Goal: Task Accomplishment & Management: Manage account settings

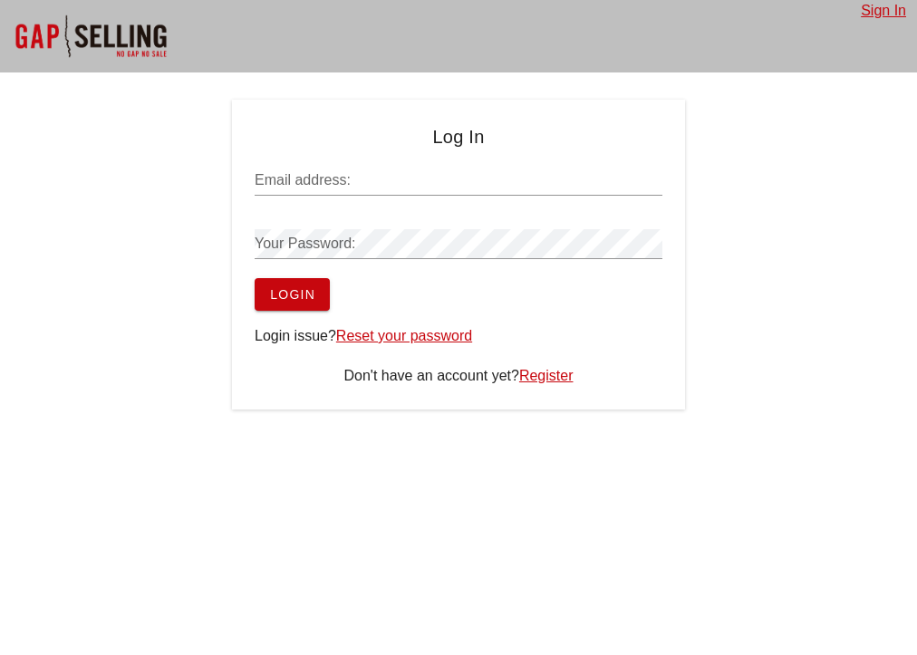
click at [155, 329] on div "Log In Email address: Your Password: Login Login issue? Reset your password Don…" at bounding box center [458, 255] width 917 height 310
click at [319, 178] on input "Email address:" at bounding box center [459, 180] width 408 height 29
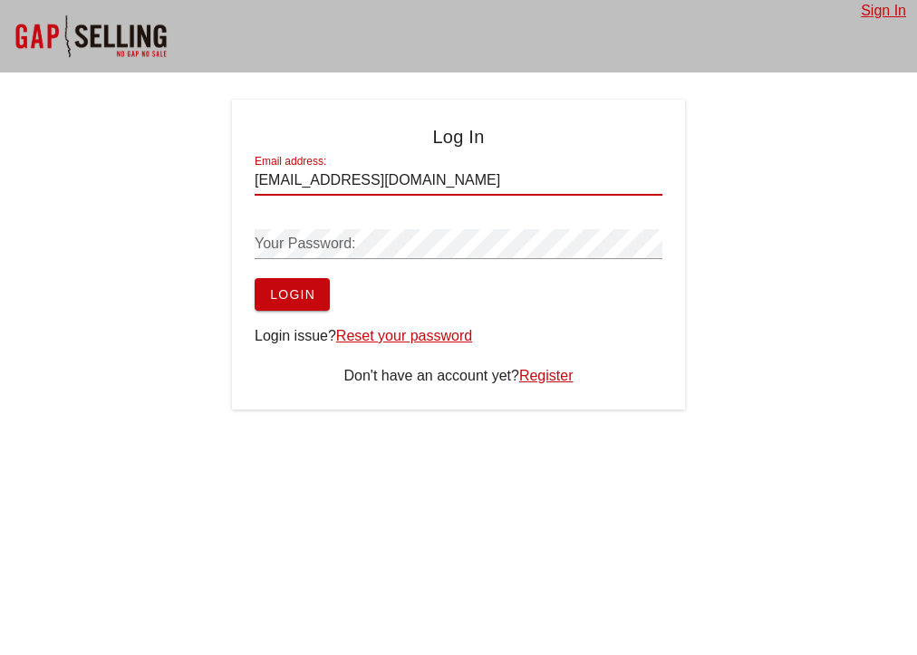
type input "[EMAIL_ADDRESS][DOMAIN_NAME]"
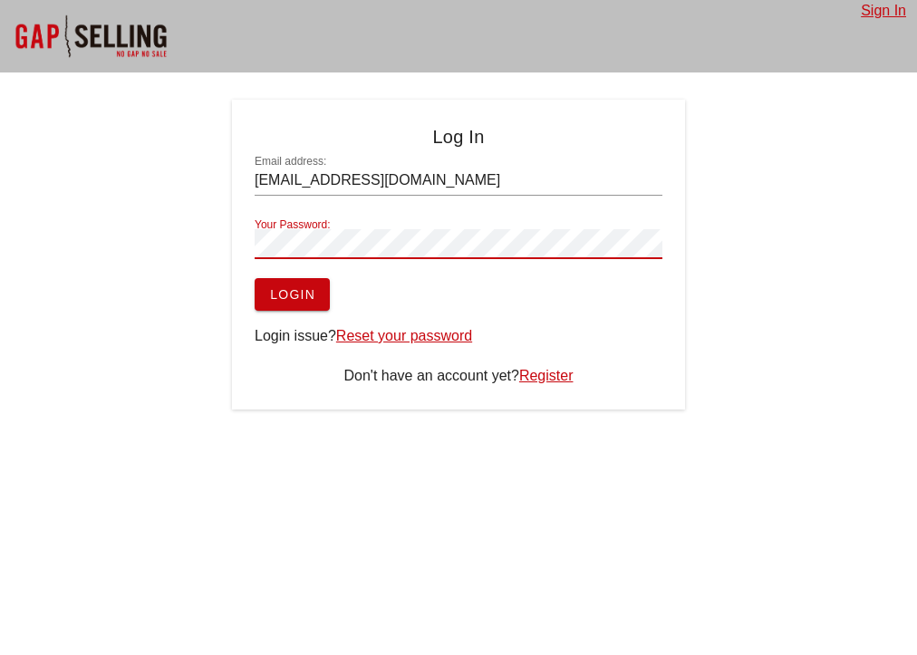
click at [308, 292] on span "Login" at bounding box center [292, 294] width 46 height 14
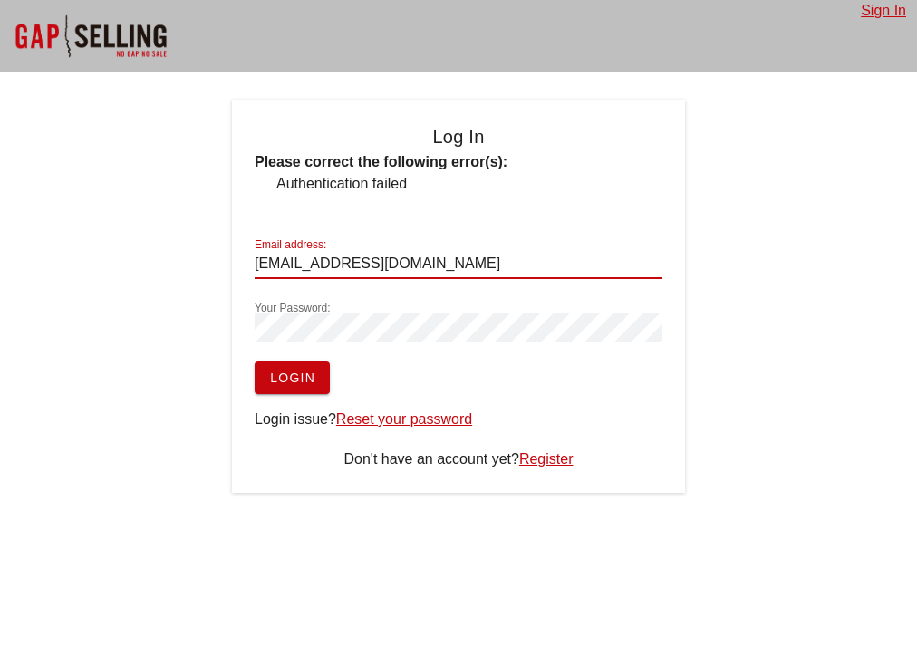
click at [444, 255] on input "[EMAIL_ADDRESS][DOMAIN_NAME]" at bounding box center [459, 263] width 408 height 29
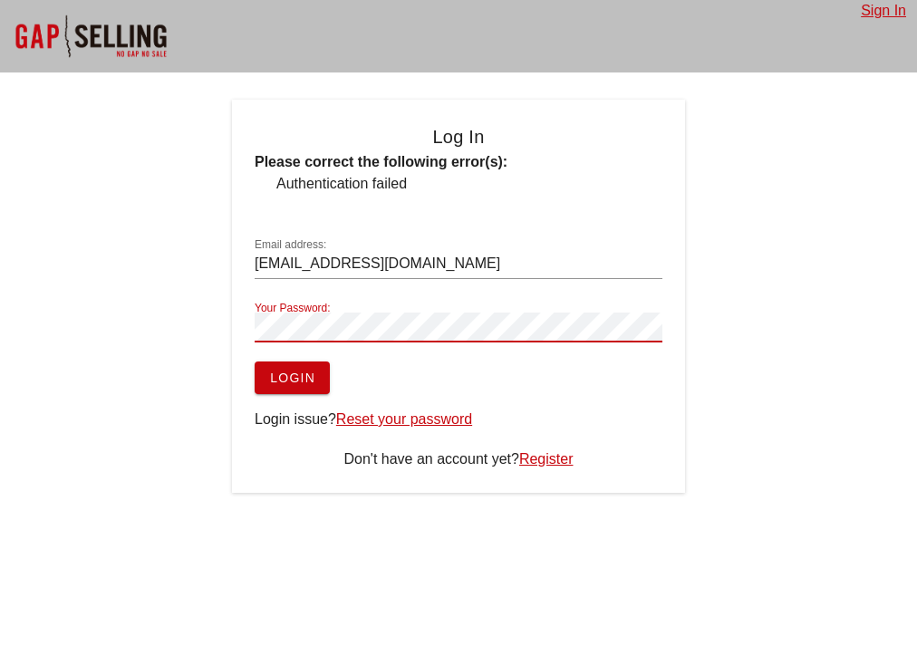
click at [255, 361] on button "Login" at bounding box center [292, 377] width 75 height 33
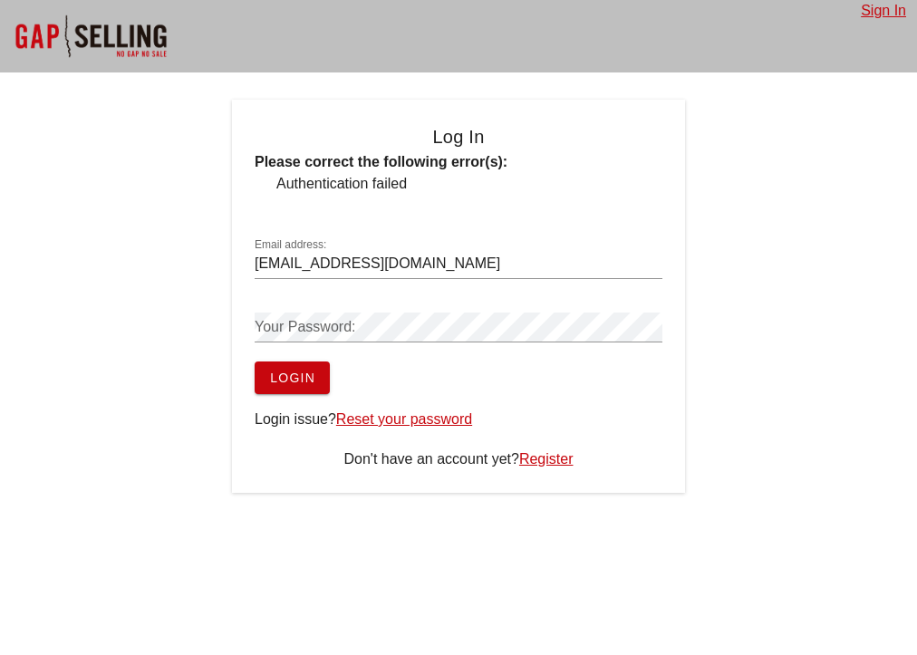
click at [333, 330] on div "Your Password:" at bounding box center [459, 327] width 408 height 29
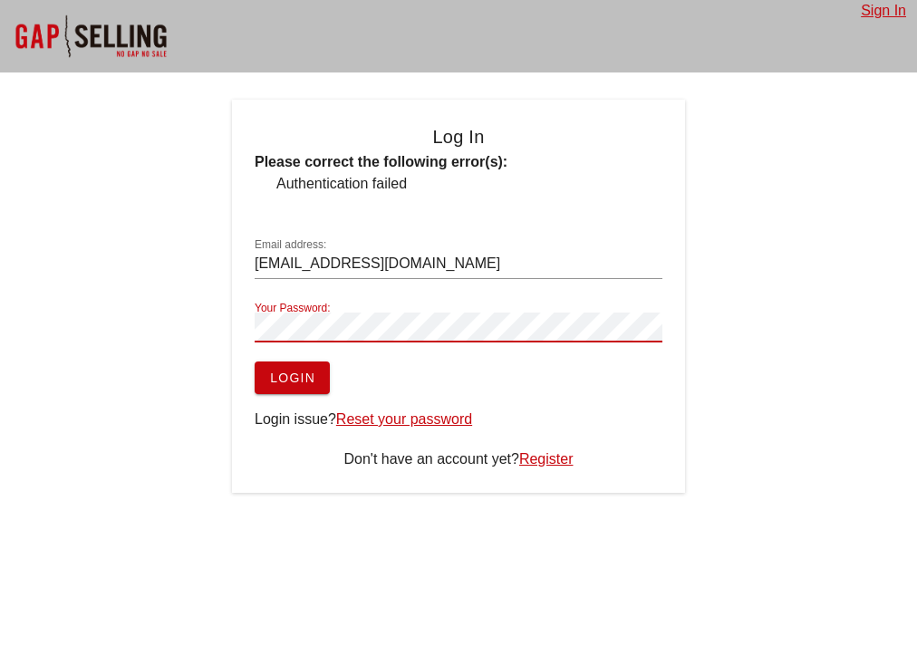
click at [305, 379] on span "Login" at bounding box center [292, 378] width 46 height 14
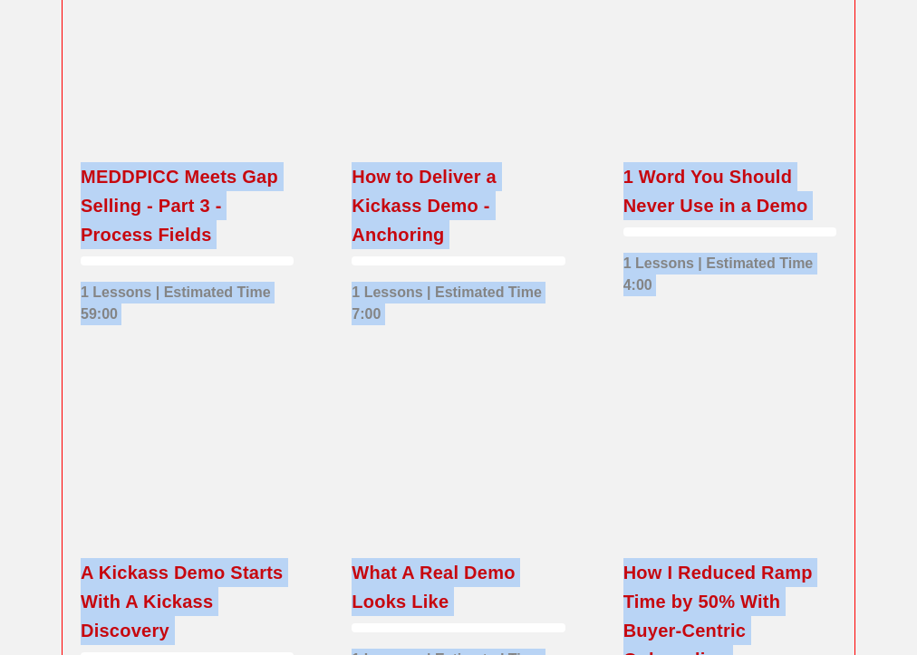
scroll to position [3206, 0]
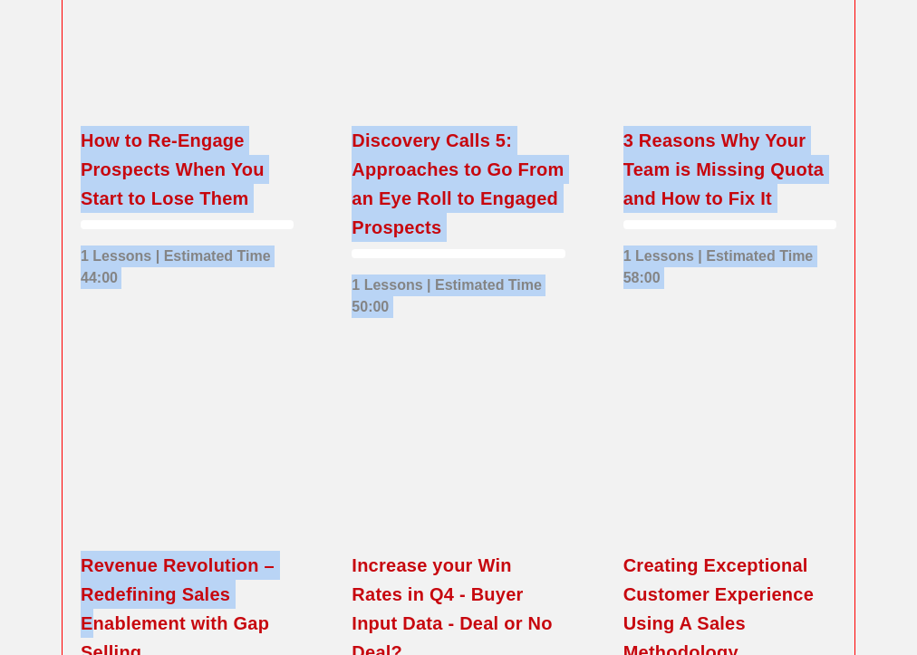
drag, startPoint x: 0, startPoint y: 654, endPoint x: -292, endPoint y: 754, distance: 308.3
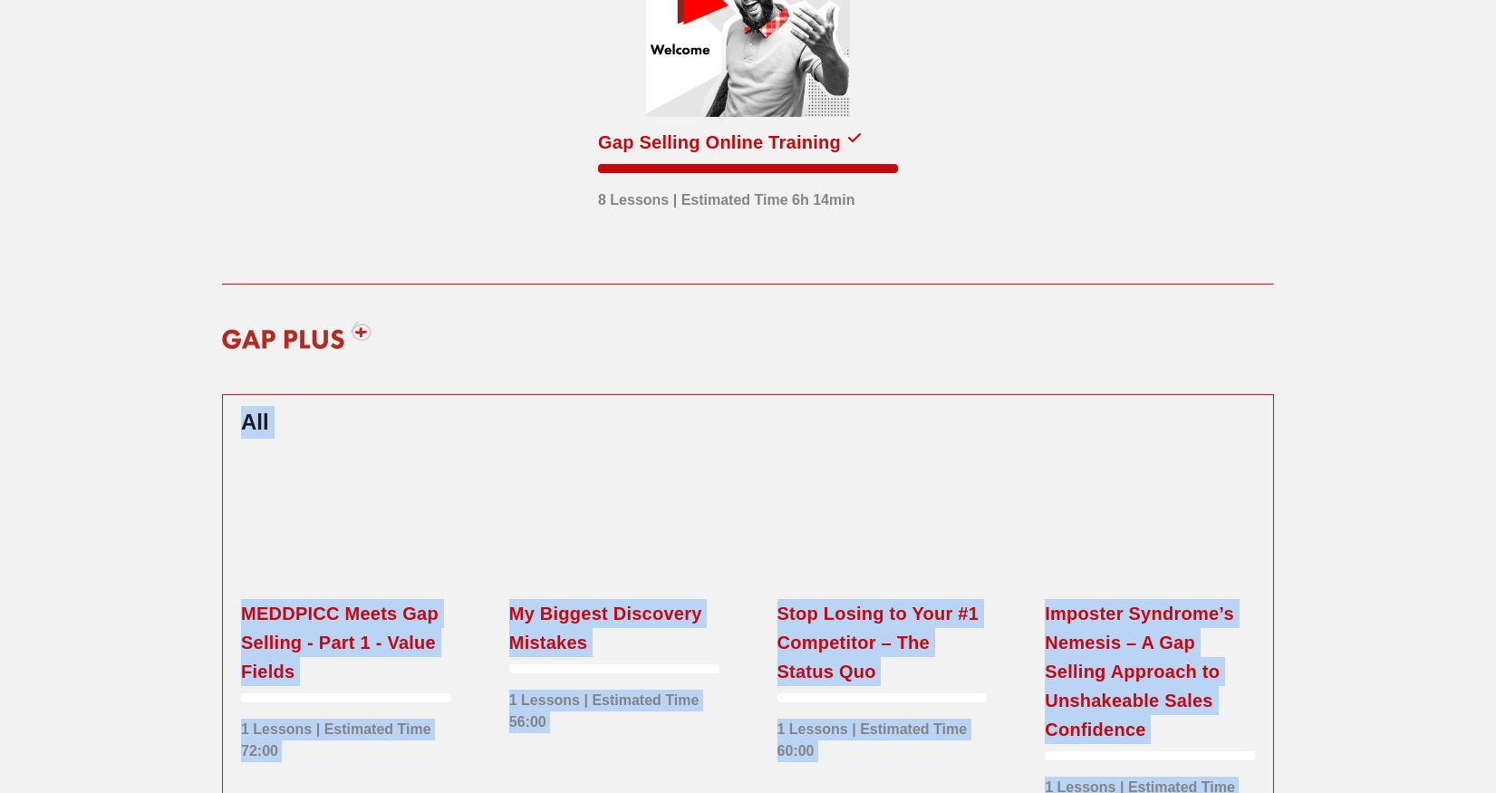
scroll to position [199, 0]
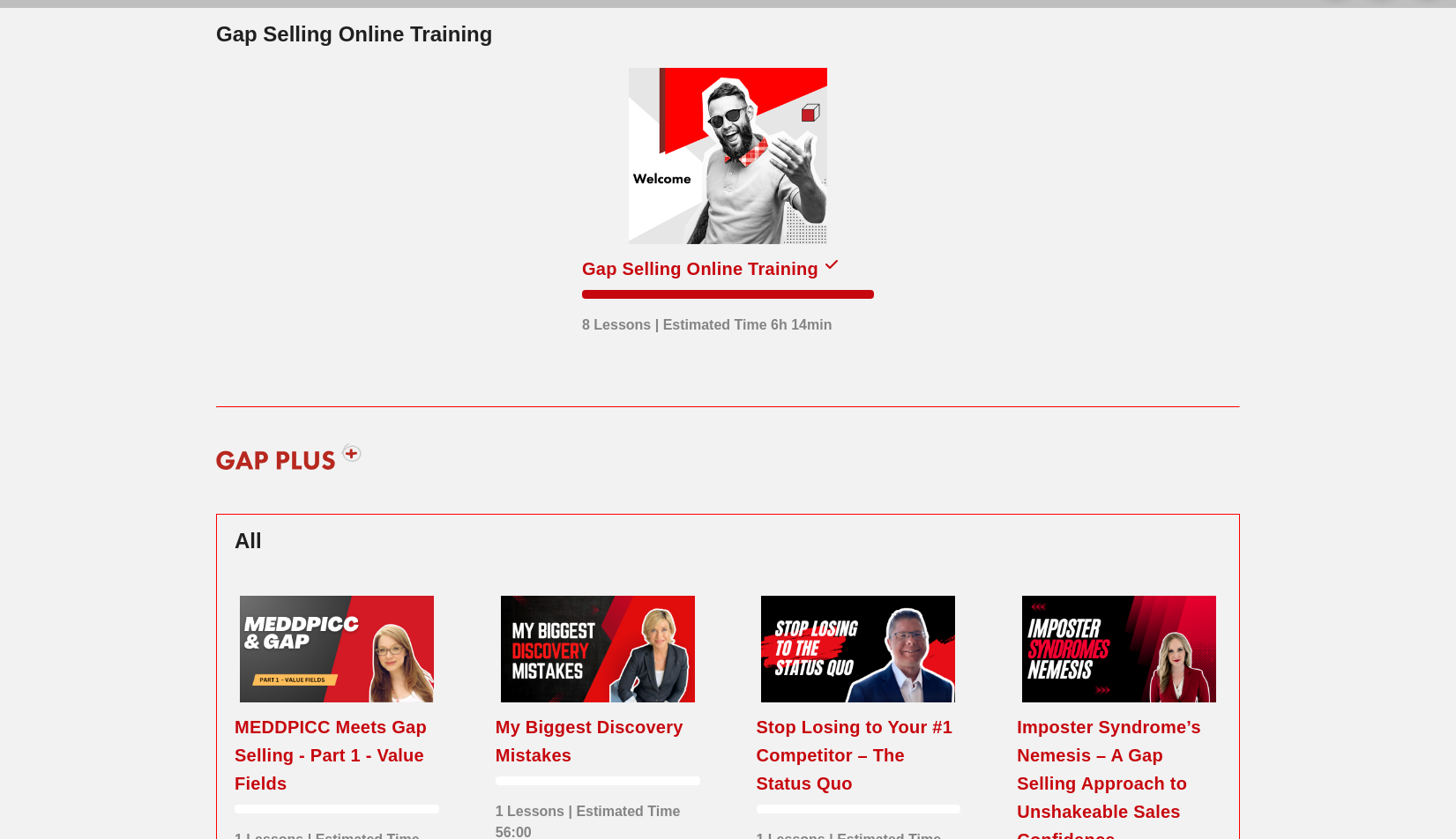
scroll to position [0, 0]
